Goal: Check status: Check status

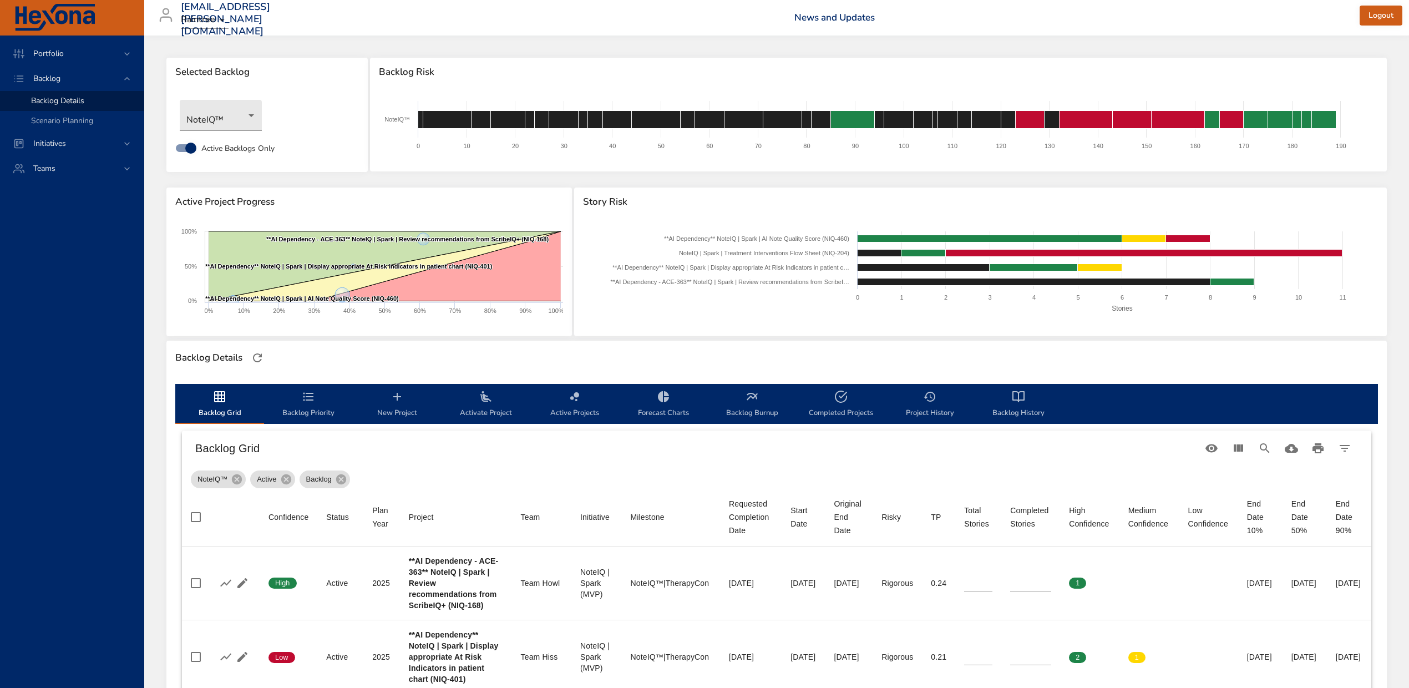
scroll to position [370, 0]
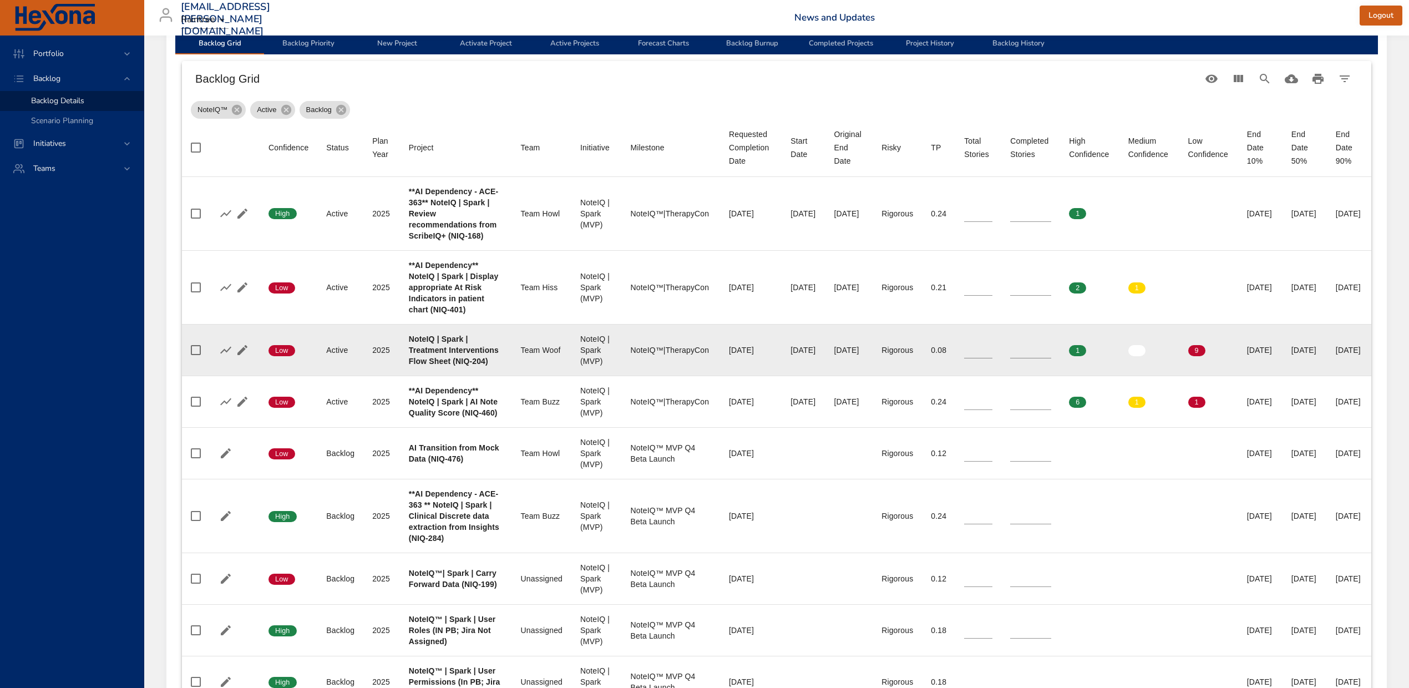
click at [521, 356] on div "Team Woof" at bounding box center [542, 350] width 42 height 11
drag, startPoint x: 407, startPoint y: 396, endPoint x: 1323, endPoint y: 412, distance: 915.6
click at [1323, 376] on tr "Confidence Low Status Active Plan Year [DATE] Project NoteIQ | Spark | Treatmen…" at bounding box center [777, 350] width 1190 height 52
click at [1319, 376] on td "End Date 50% [DATE]" at bounding box center [1305, 350] width 44 height 52
drag, startPoint x: 749, startPoint y: 416, endPoint x: 787, endPoint y: 416, distance: 37.7
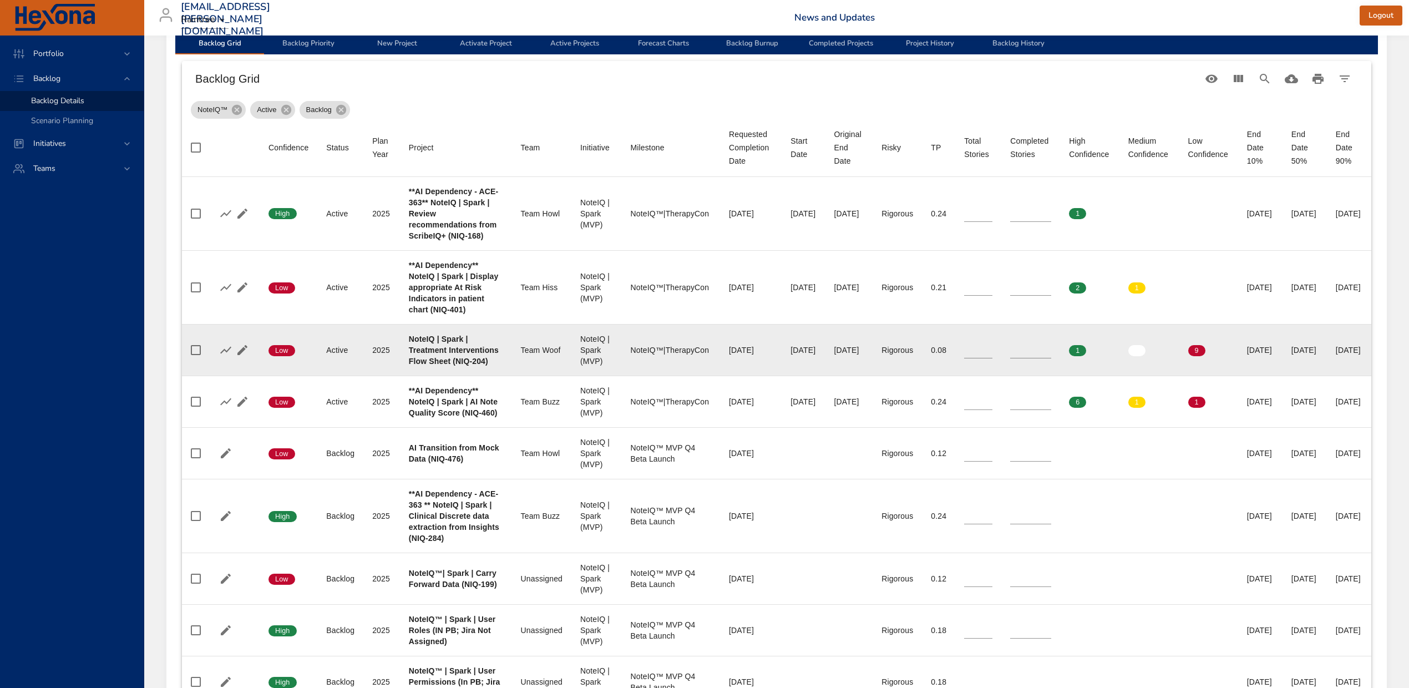
click at [791, 356] on div "[DATE]" at bounding box center [804, 350] width 26 height 11
click at [720, 376] on td "Requested Completion Date [DATE]" at bounding box center [751, 350] width 62 height 52
click at [834, 356] on div "[DATE]" at bounding box center [849, 350] width 30 height 11
drag, startPoint x: 1326, startPoint y: 416, endPoint x: 1270, endPoint y: 414, distance: 56.1
click at [1270, 376] on tr "Confidence Low Status Active Plan Year [DATE] Project NoteIQ | Spark | Treatmen…" at bounding box center [777, 350] width 1190 height 52
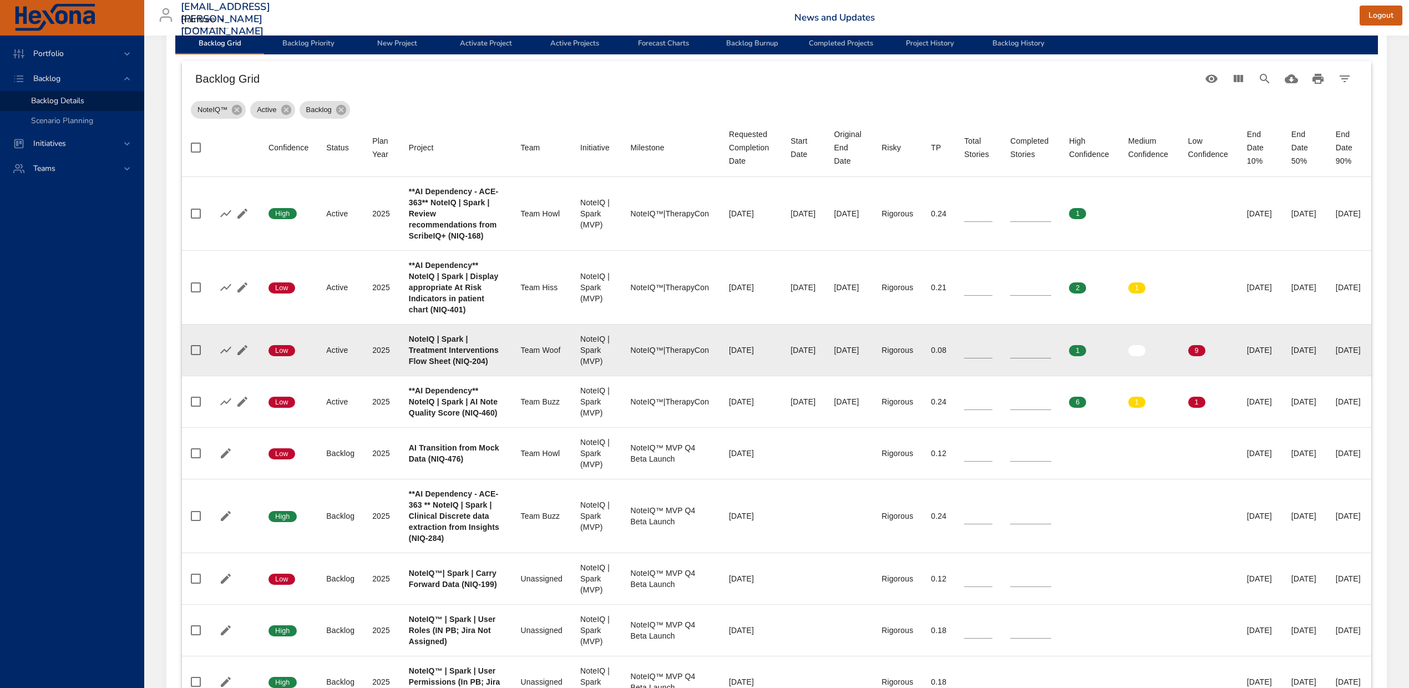
click at [1025, 358] on input "*" at bounding box center [1030, 350] width 41 height 17
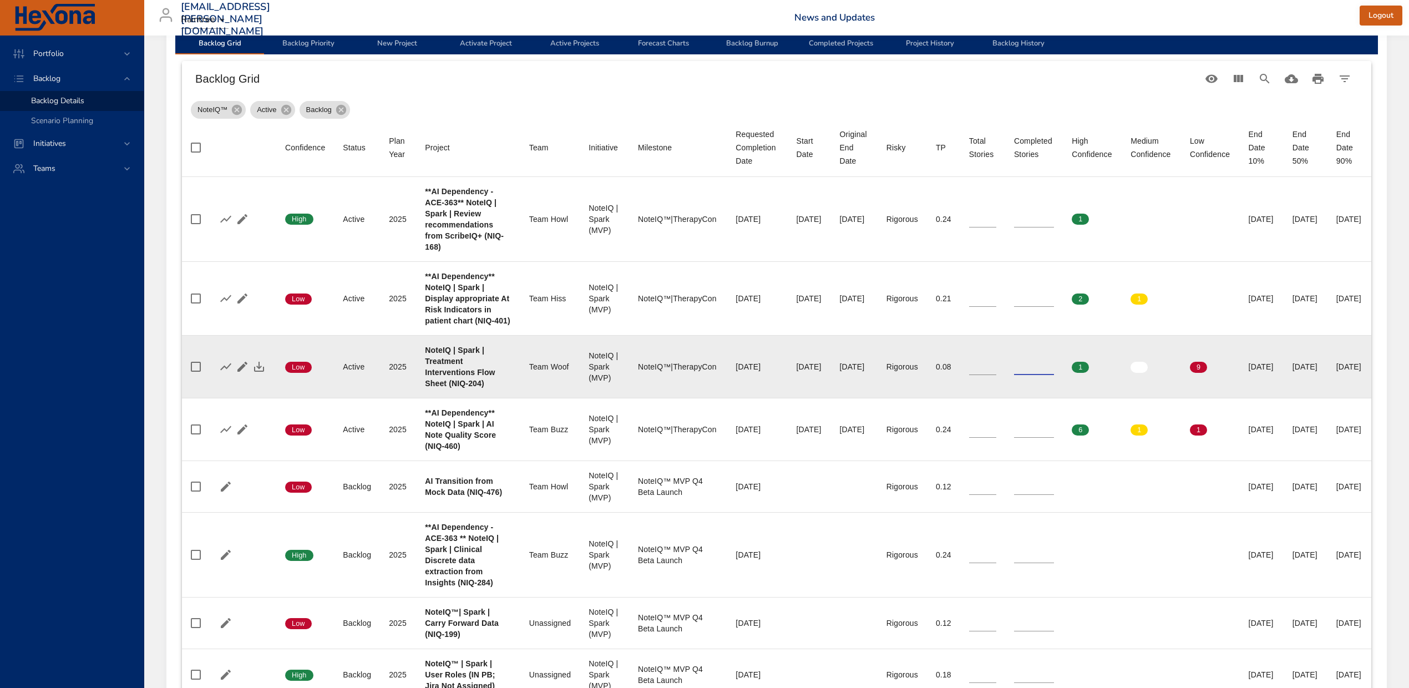
click at [1025, 375] on input "*" at bounding box center [1034, 366] width 40 height 17
type input "*"
click at [1042, 375] on input "*" at bounding box center [1034, 366] width 40 height 17
click at [425, 388] on b "NoteIQ | Spark | Treatment Interventions Flow Sheet (NIQ-204)" at bounding box center [460, 367] width 70 height 42
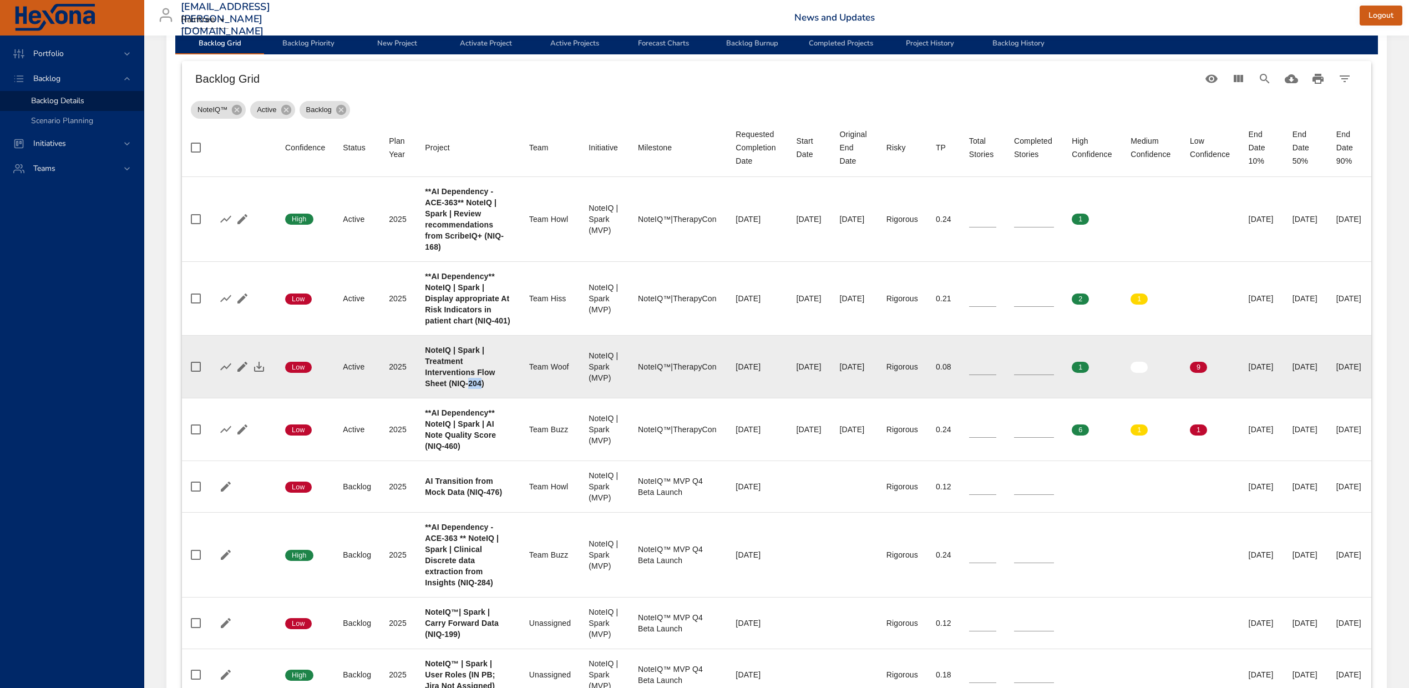
click at [425, 388] on b "NoteIQ | Spark | Treatment Interventions Flow Sheet (NIQ-204)" at bounding box center [460, 367] width 70 height 42
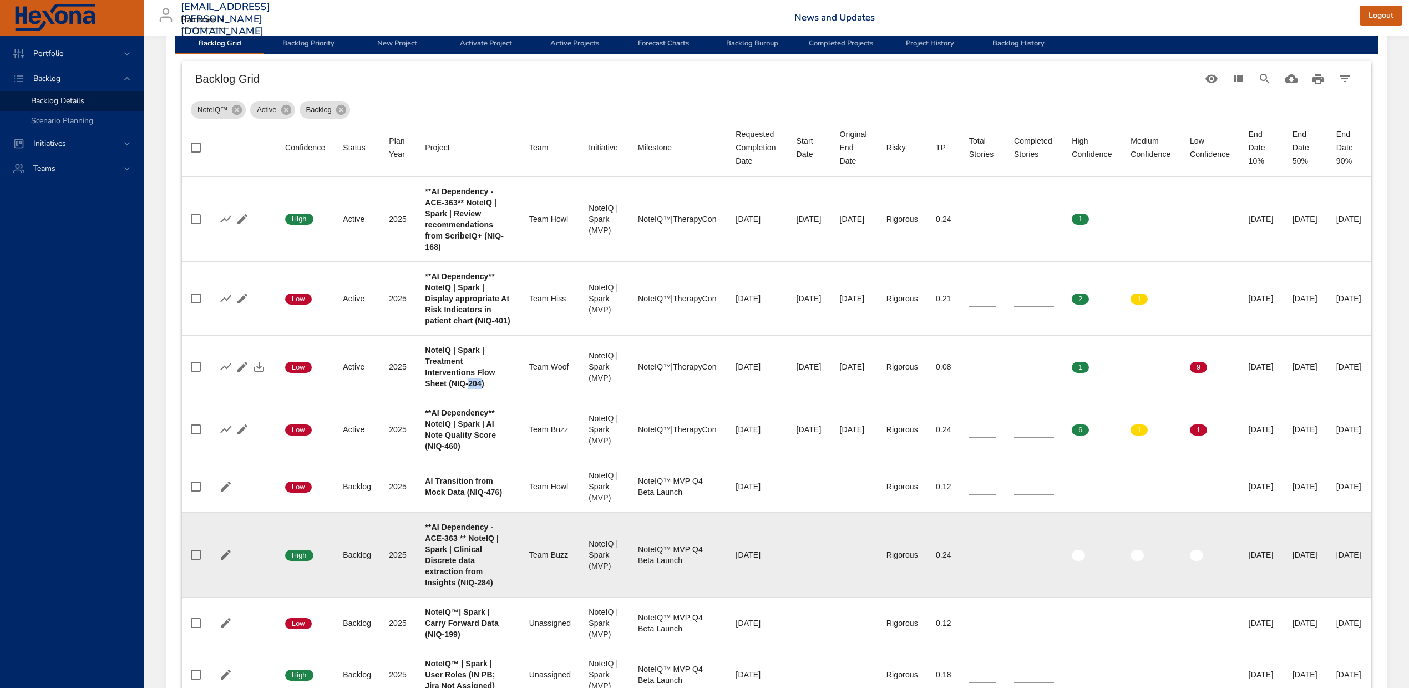
copy b "204"
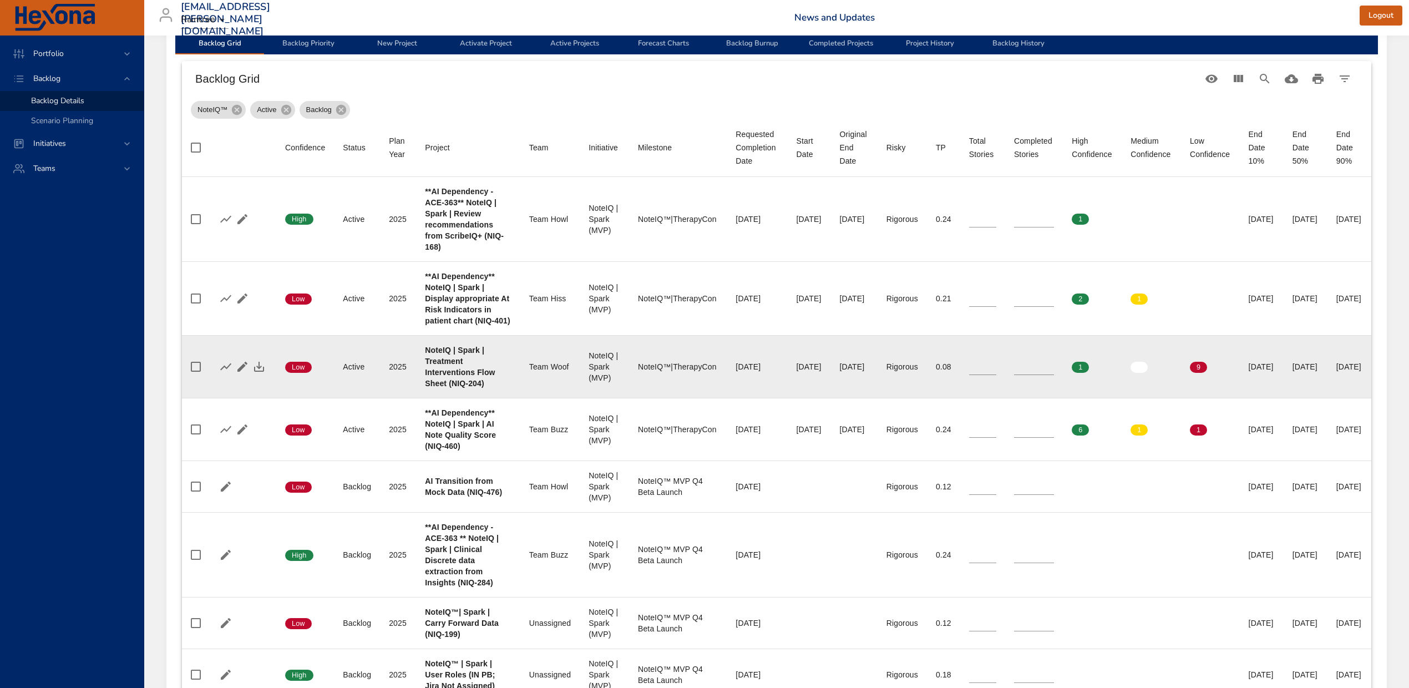
click at [449, 388] on b "NoteIQ | Spark | Treatment Interventions Flow Sheet (NIQ-204)" at bounding box center [460, 367] width 70 height 42
drag, startPoint x: 445, startPoint y: 435, endPoint x: 423, endPoint y: 393, distance: 47.2
click at [425, 389] on div "NoteIQ | Spark | Treatment Interventions Flow Sheet (NIQ-204)" at bounding box center [468, 367] width 87 height 44
click at [442, 388] on b "NoteIQ | Spark | Treatment Interventions Flow Sheet (NIQ-204)" at bounding box center [460, 367] width 70 height 42
drag, startPoint x: 424, startPoint y: 392, endPoint x: 449, endPoint y: 418, distance: 36.5
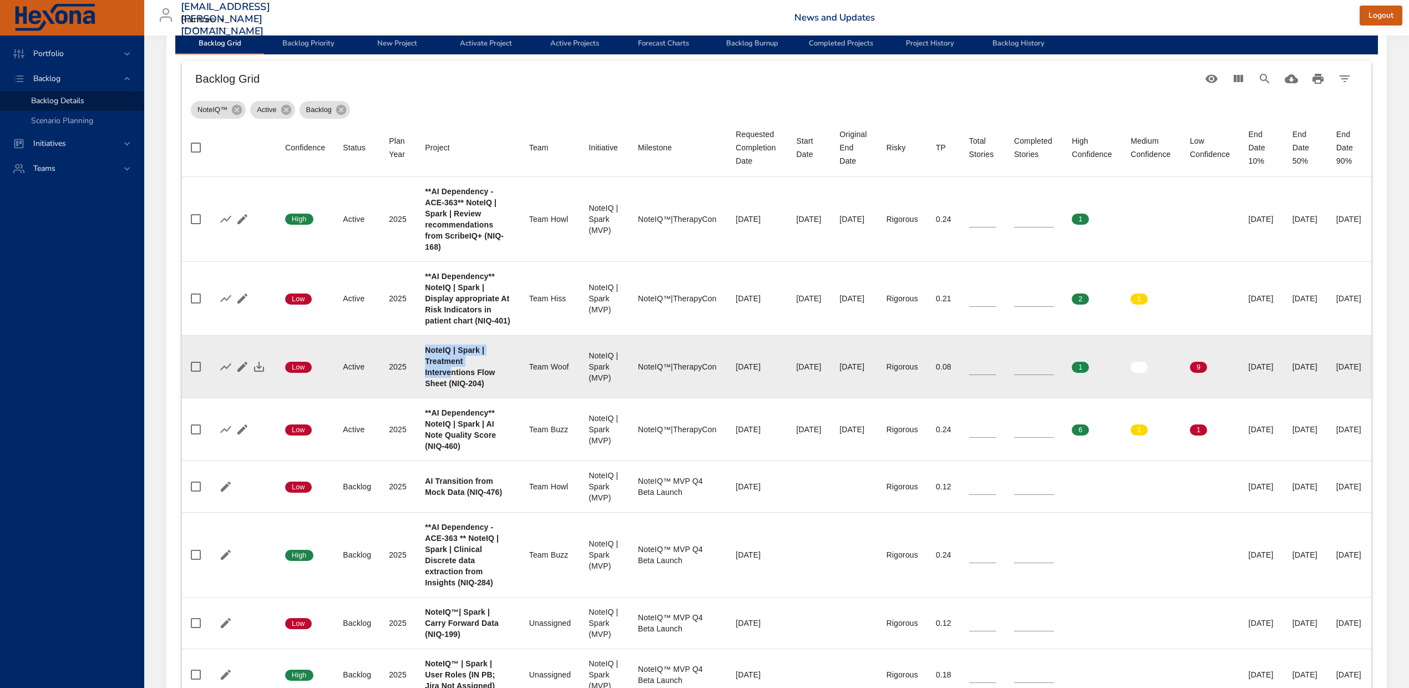
click at [449, 388] on b "NoteIQ | Spark | Treatment Interventions Flow Sheet (NIQ-204)" at bounding box center [460, 367] width 70 height 42
click at [457, 389] on div "NoteIQ | Spark | Treatment Interventions Flow Sheet (NIQ-204)" at bounding box center [468, 367] width 87 height 44
drag, startPoint x: 424, startPoint y: 395, endPoint x: 868, endPoint y: 414, distance: 444.8
click at [868, 398] on tr "Confidence Low Status Active Plan Year [DATE] Project NoteIQ | Spark | Treatmen…" at bounding box center [777, 366] width 1190 height 63
click at [324, 372] on div "Low" at bounding box center [305, 367] width 40 height 12
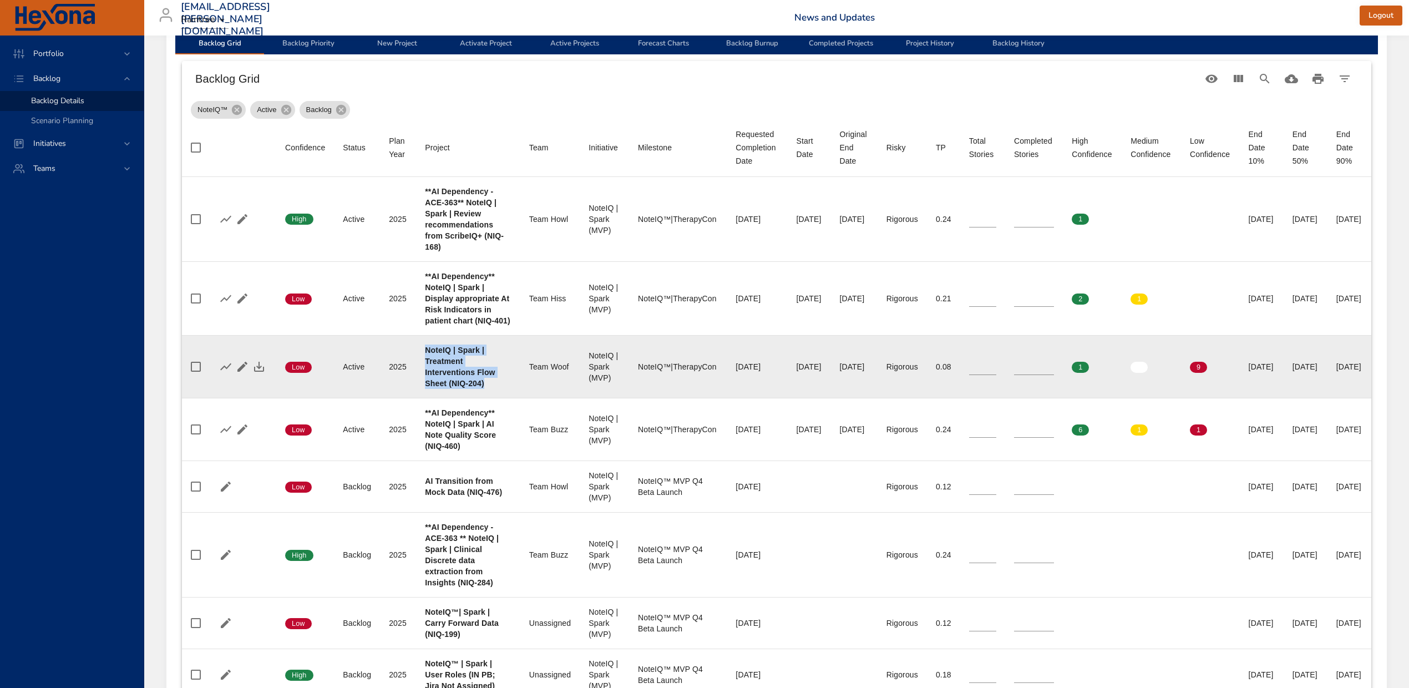
drag, startPoint x: 425, startPoint y: 395, endPoint x: 463, endPoint y: 442, distance: 60.4
click at [463, 389] on div "NoteIQ | Spark | Treatment Interventions Flow Sheet (NIQ-204)" at bounding box center [468, 367] width 87 height 44
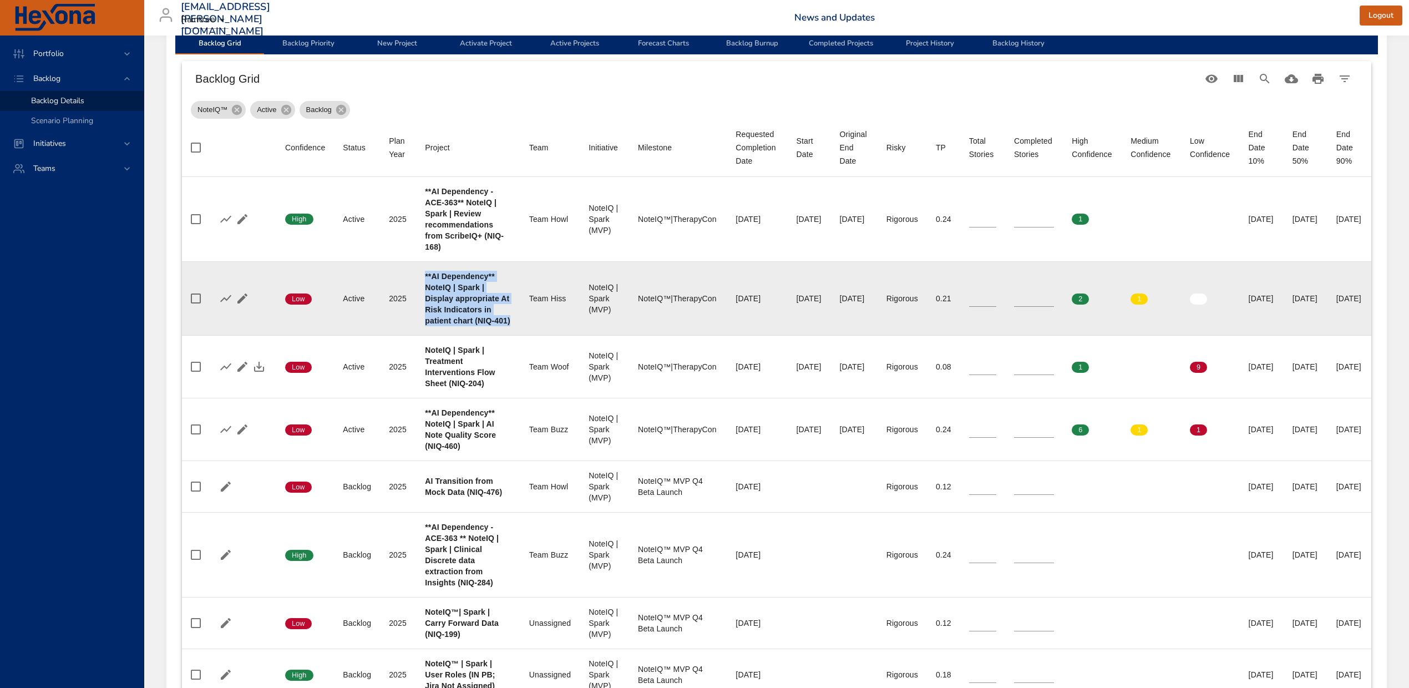
drag, startPoint x: 424, startPoint y: 289, endPoint x: 491, endPoint y: 372, distance: 106.9
click at [491, 335] on td "Project **AI Dependency** NoteIQ | Spark | Display appropriate At Risk Indicato…" at bounding box center [468, 298] width 104 height 74
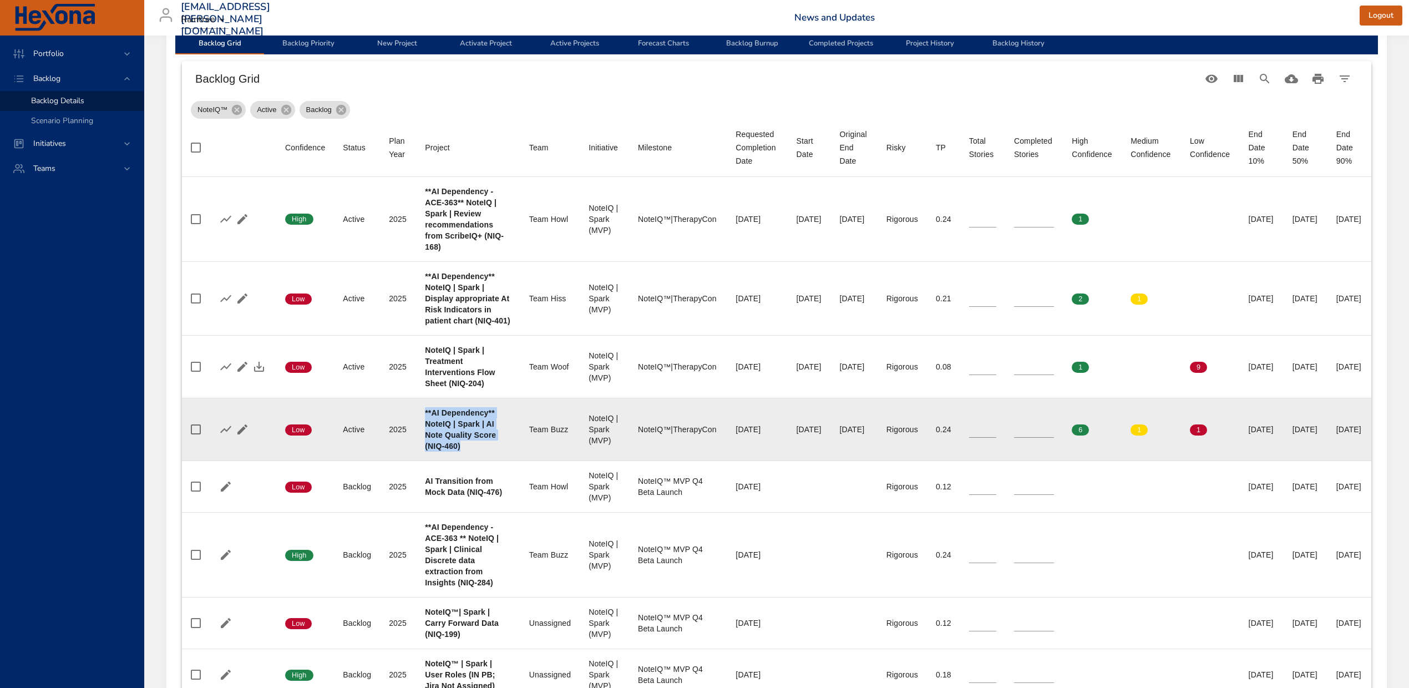
drag, startPoint x: 425, startPoint y: 467, endPoint x: 484, endPoint y: 522, distance: 80.5
click at [484, 461] on td "Project **AI Dependency** NoteIQ | Spark | AI Note Quality Score (NIQ-460)" at bounding box center [468, 429] width 104 height 63
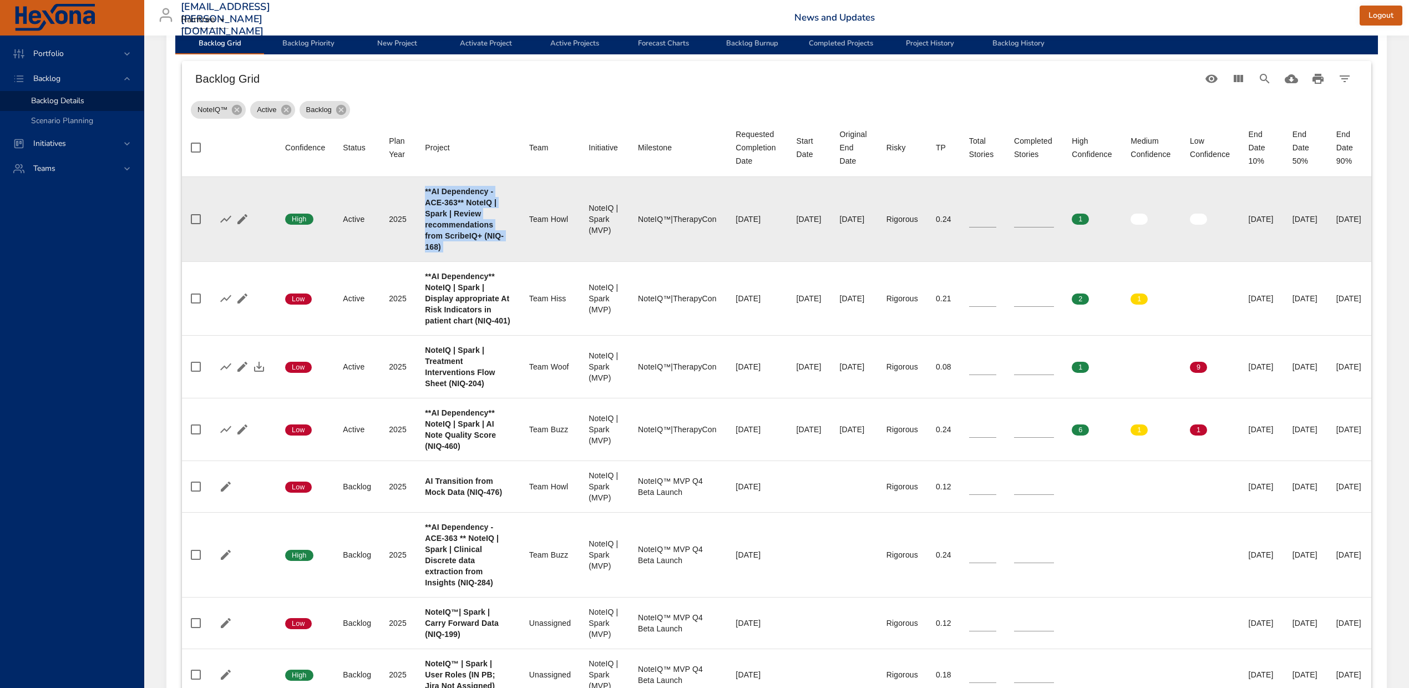
drag, startPoint x: 420, startPoint y: 187, endPoint x: 509, endPoint y: 260, distance: 114.7
click at [498, 258] on tr "Confidence High Status Active Plan Year [DATE] Project **AI Dependency - ACE-36…" at bounding box center [777, 219] width 1190 height 85
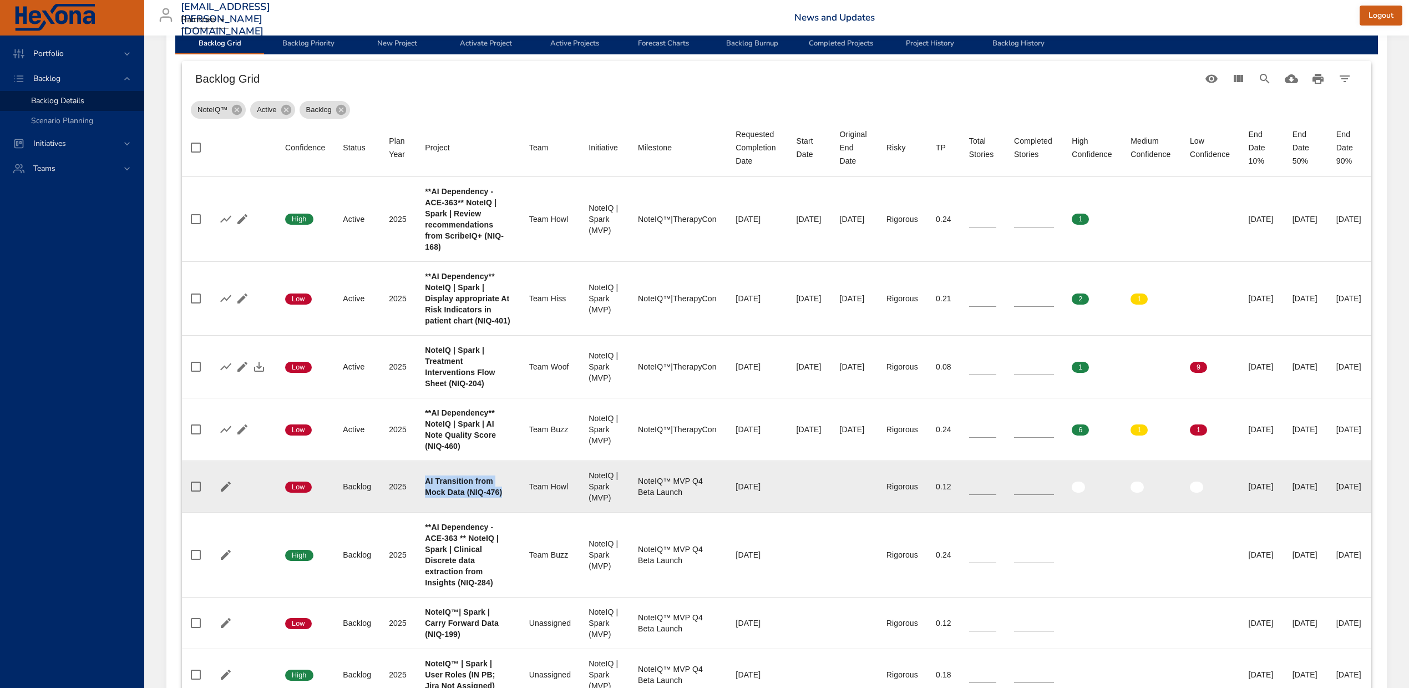
drag, startPoint x: 442, startPoint y: 564, endPoint x: 425, endPoint y: 545, distance: 25.5
click at [425, 498] on div "AI Transition from Mock Data (NIQ-476)" at bounding box center [468, 486] width 87 height 22
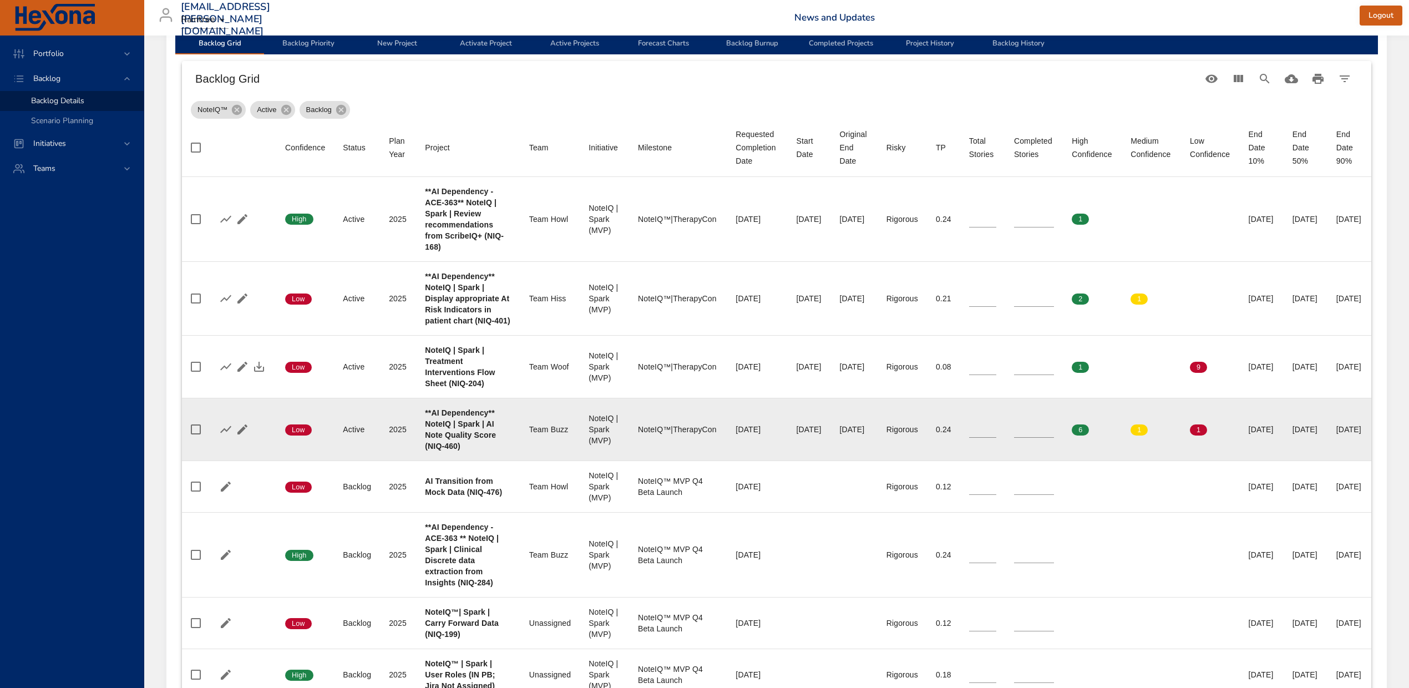
click at [464, 451] on b "**AI Dependency** NoteIQ | Spark | AI Note Quality Score (NIQ-460)" at bounding box center [460, 429] width 71 height 42
